Goal: Task Accomplishment & Management: Understand process/instructions

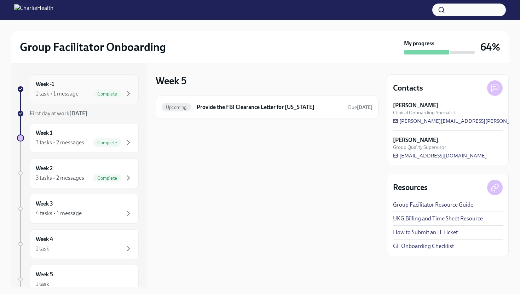
click at [76, 87] on div "Week -1 1 task • 1 message Complete" at bounding box center [84, 89] width 97 height 18
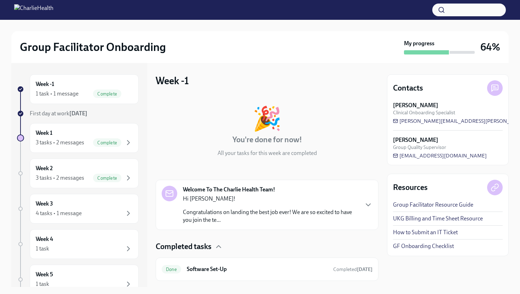
scroll to position [17, 0]
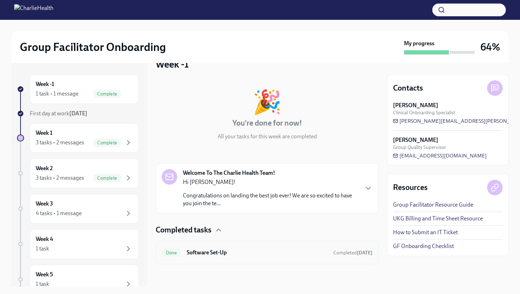
click at [289, 259] on div "Done Software Set-Up Completed [DATE]" at bounding box center [267, 252] width 223 height 23
click at [293, 243] on div "Done Software Set-Up Completed [DATE]" at bounding box center [267, 252] width 223 height 23
click at [289, 253] on h6 "Software Set-Up" at bounding box center [257, 253] width 141 height 8
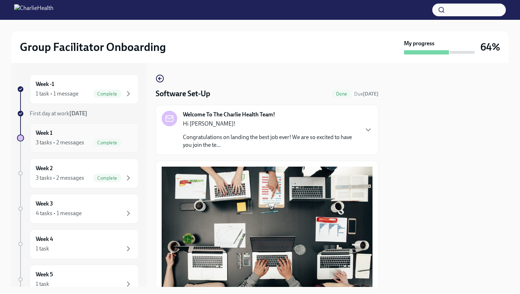
click at [86, 132] on div "Week 1 3 tasks • 2 messages Complete" at bounding box center [84, 138] width 97 height 18
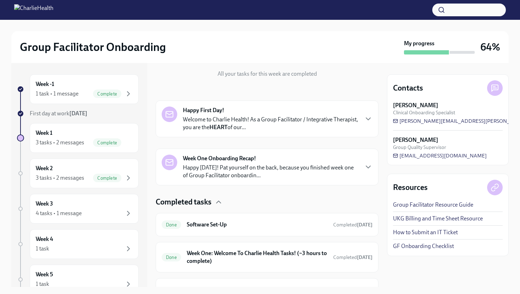
scroll to position [116, 0]
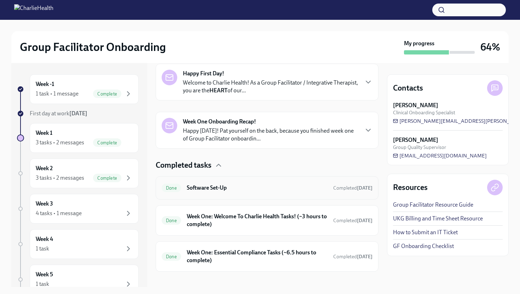
click at [268, 190] on h6 "Software Set-Up" at bounding box center [257, 188] width 141 height 8
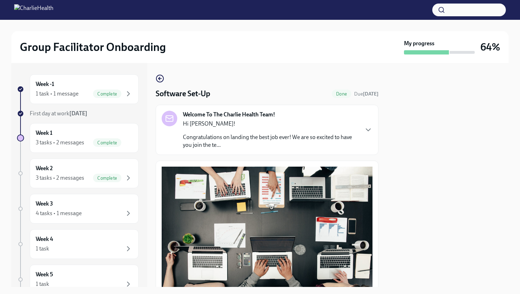
click at [273, 132] on div "Hi [PERSON_NAME]! Congratulations on landing the best job ever! We are so excit…" at bounding box center [270, 134] width 175 height 29
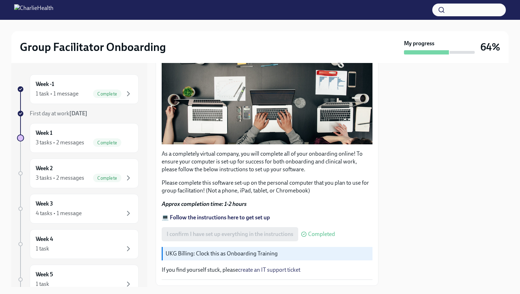
scroll to position [559, 0]
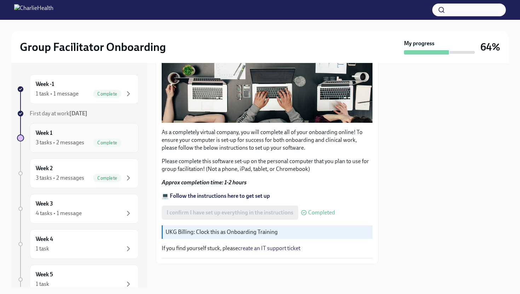
click at [91, 143] on div "3 tasks • 2 messages Complete" at bounding box center [84, 142] width 97 height 8
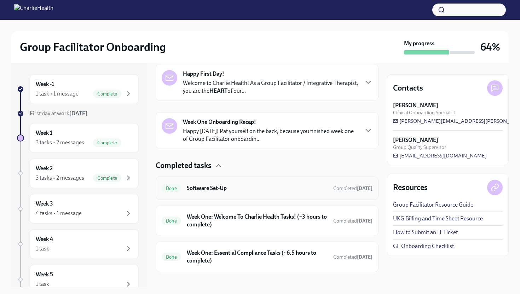
scroll to position [118, 0]
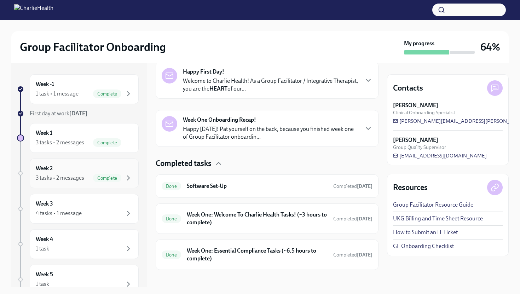
click at [78, 182] on div "Week 2 3 tasks • 2 messages Complete" at bounding box center [84, 173] width 109 height 30
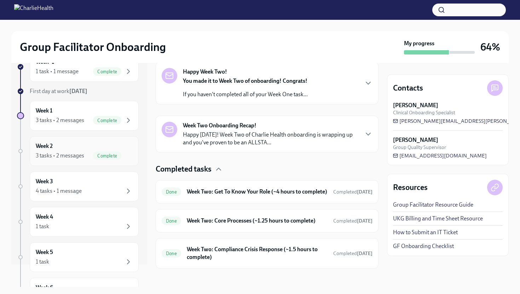
scroll to position [25, 0]
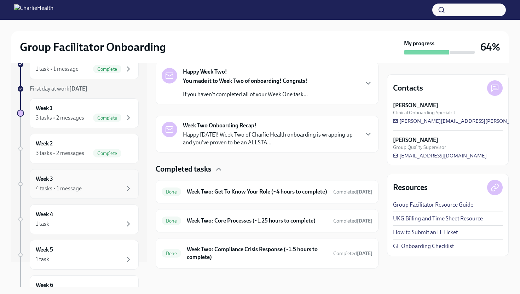
click at [90, 185] on div "4 tasks • 1 message" at bounding box center [84, 188] width 97 height 8
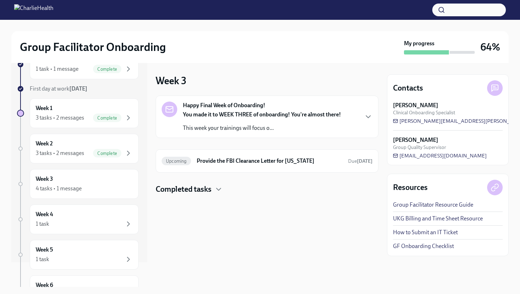
click at [241, 197] on div at bounding box center [267, 205] width 223 height 23
click at [202, 191] on h4 "Completed tasks" at bounding box center [184, 189] width 56 height 11
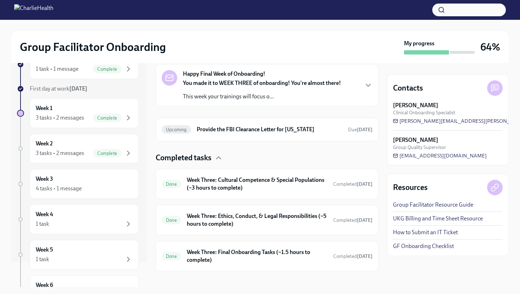
scroll to position [39, 0]
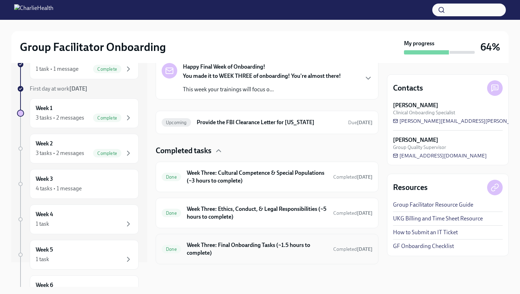
click at [273, 256] on h6 "Week Three: Final Onboarding Tasks (~1.5 hours to complete)" at bounding box center [257, 249] width 141 height 16
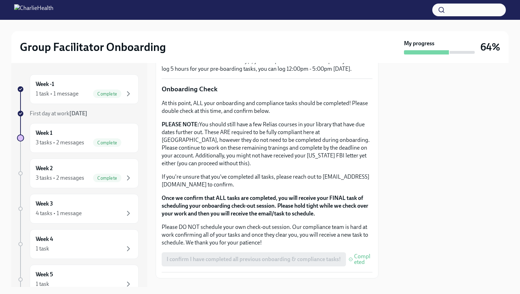
scroll to position [558, 0]
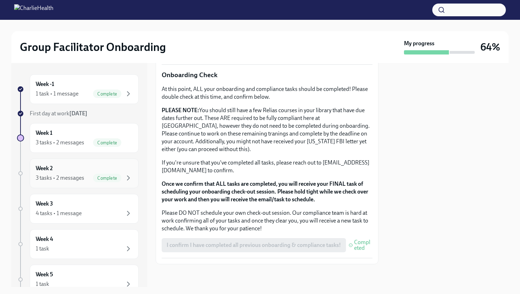
click at [84, 175] on div "3 tasks • 2 messages Complete" at bounding box center [84, 178] width 97 height 8
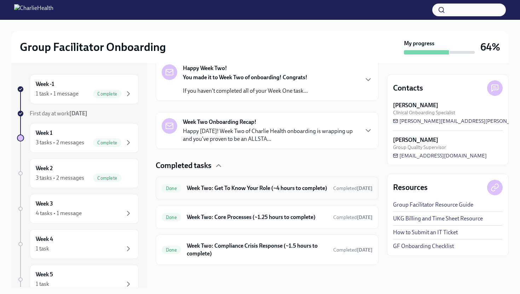
scroll to position [129, 0]
click at [81, 213] on div "4 tasks • 1 message" at bounding box center [59, 213] width 46 height 8
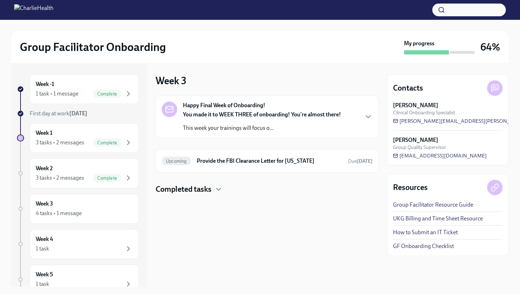
click at [184, 186] on h4 "Completed tasks" at bounding box center [184, 189] width 56 height 11
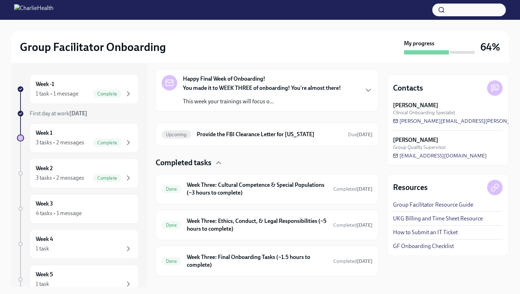
scroll to position [39, 0]
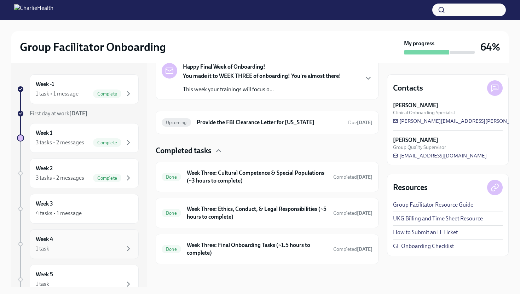
click at [100, 248] on div "1 task" at bounding box center [84, 248] width 97 height 8
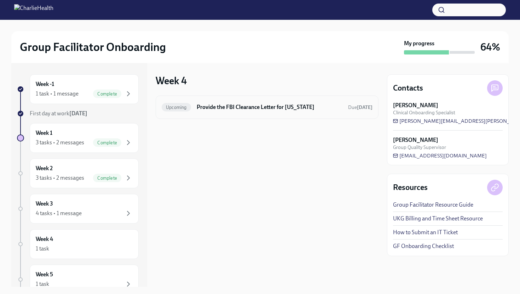
click at [246, 109] on h6 "Provide the FBI Clearance Letter for [US_STATE]" at bounding box center [270, 107] width 146 height 8
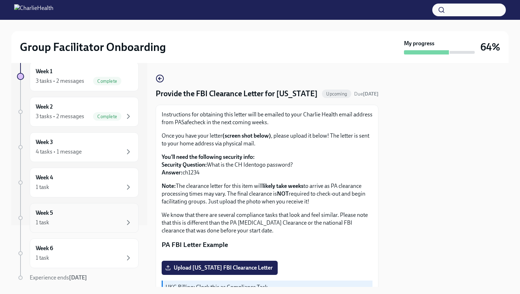
scroll to position [66, 0]
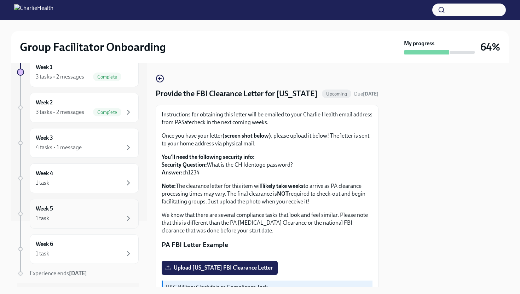
click at [66, 217] on div "1 task" at bounding box center [84, 218] width 97 height 8
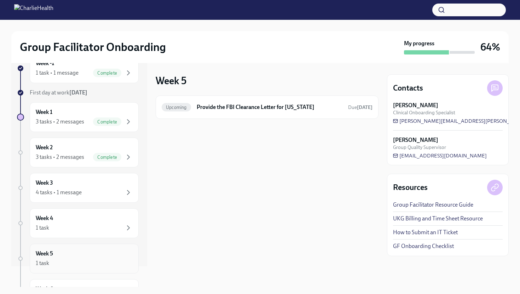
click at [69, 257] on div "Week 5 1 task" at bounding box center [84, 259] width 97 height 18
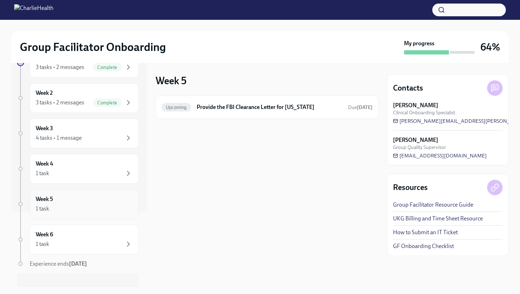
scroll to position [85, 0]
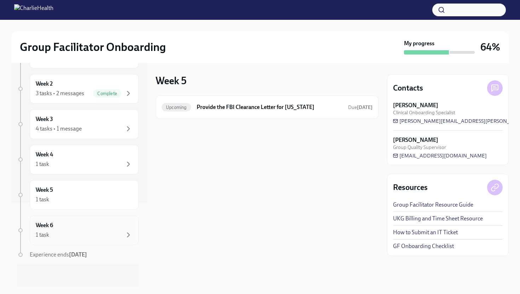
click at [69, 236] on div "1 task" at bounding box center [84, 235] width 97 height 8
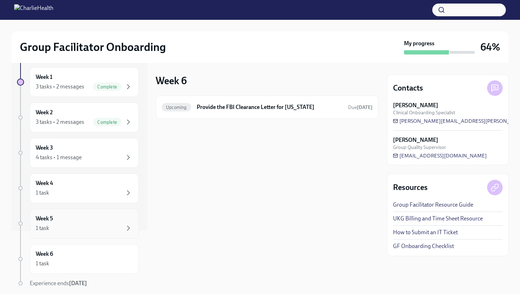
scroll to position [52, 0]
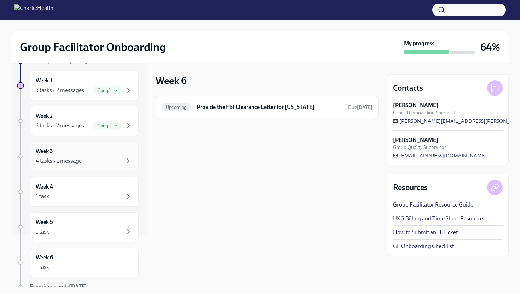
click at [63, 154] on div "Week 3 4 tasks • 1 message" at bounding box center [84, 156] width 97 height 18
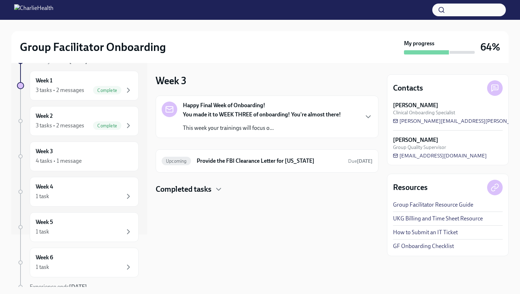
click at [171, 192] on h4 "Completed tasks" at bounding box center [184, 189] width 56 height 11
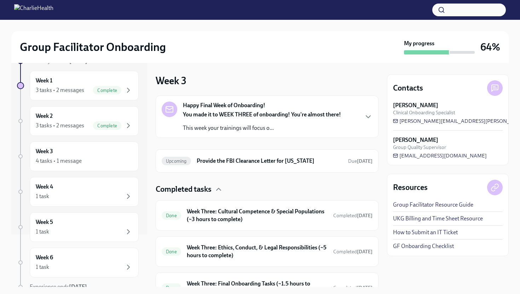
scroll to position [39, 0]
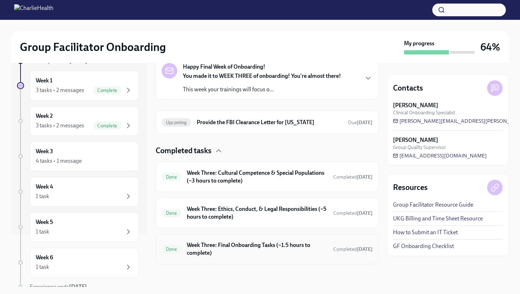
click at [222, 252] on h6 "Week Three: Final Onboarding Tasks (~1.5 hours to complete)" at bounding box center [257, 249] width 141 height 16
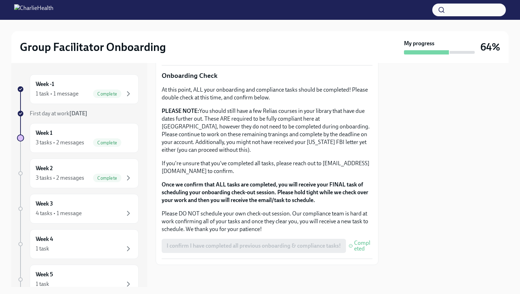
scroll to position [558, 0]
